Goal: Information Seeking & Learning: Check status

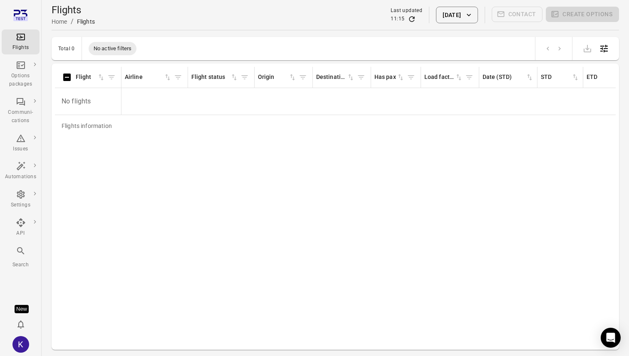
click at [190, 166] on div "Flights information Flight Airline Flight status Origin Destination Has pax Loa…" at bounding box center [335, 207] width 561 height 280
click at [349, 231] on div "Flights information Flight Airline Flight status Origin Destination Has pax Loa…" at bounding box center [335, 207] width 561 height 280
click at [425, 176] on div "Flights information Flight Airline Flight status Origin Destination Has pax Loa…" at bounding box center [335, 207] width 561 height 280
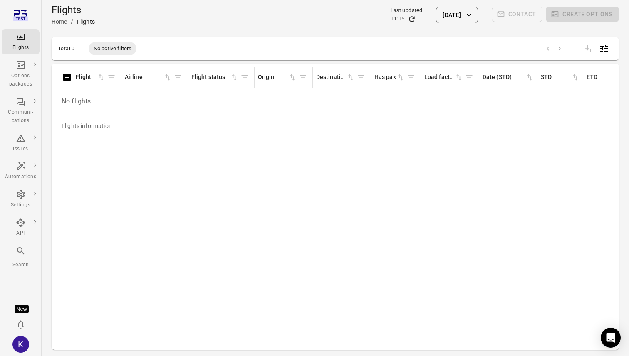
click at [326, 260] on div "Flights information Flight Airline Flight status Origin Destination Has pax Loa…" at bounding box center [335, 207] width 561 height 280
click at [313, 235] on div "Flights information Flight Airline Flight status Origin Destination Has pax Loa…" at bounding box center [335, 207] width 561 height 280
click at [273, 168] on div "Flights information Flight Airline Flight status Origin Destination Has pax Loa…" at bounding box center [335, 207] width 561 height 280
click at [273, 184] on div "Flights information Flight Airline Flight status Origin Destination Has pax Loa…" at bounding box center [335, 207] width 561 height 280
click at [258, 265] on div "Flights information Flight Airline Flight status Origin Destination Has pax Loa…" at bounding box center [335, 207] width 561 height 280
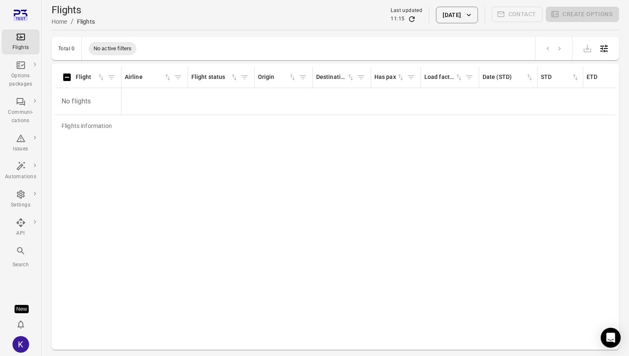
click at [436, 231] on div "Flights information Flight Airline Flight status Origin Destination Has pax Loa…" at bounding box center [335, 207] width 561 height 280
click at [499, 228] on div "Flights information Flight Airline Flight status Origin Destination Has pax Loa…" at bounding box center [335, 207] width 561 height 280
click at [307, 210] on div "Flights information Flight Airline Flight status Origin Destination Has pax Loa…" at bounding box center [335, 207] width 561 height 280
